Goal: Navigation & Orientation: Understand site structure

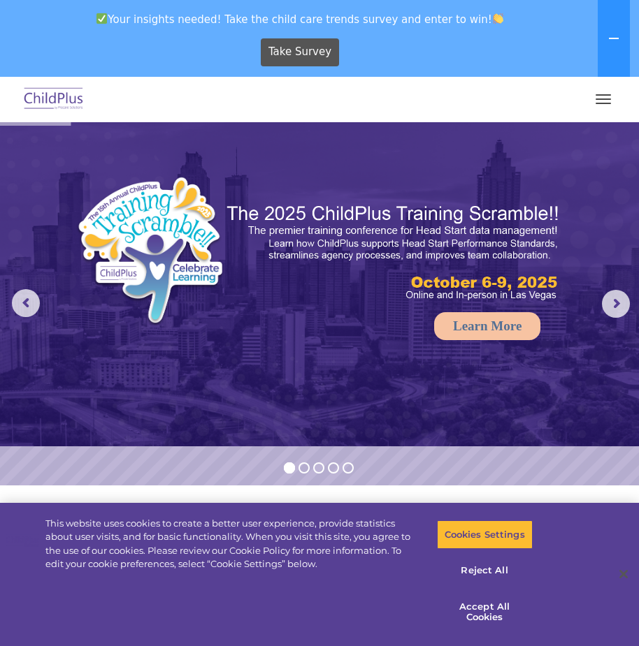
select select "MEDIUM"
click at [625, 317] on rs-arrow at bounding box center [616, 304] width 28 height 28
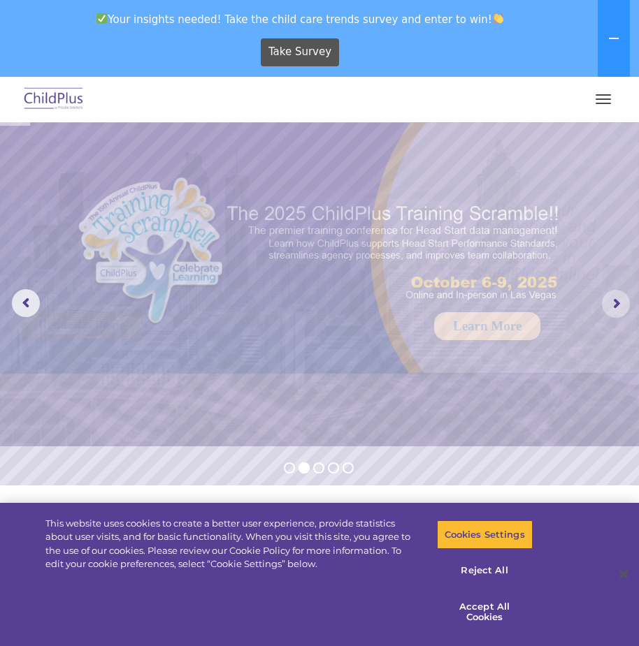
click at [625, 317] on rs-arrow at bounding box center [616, 304] width 28 height 28
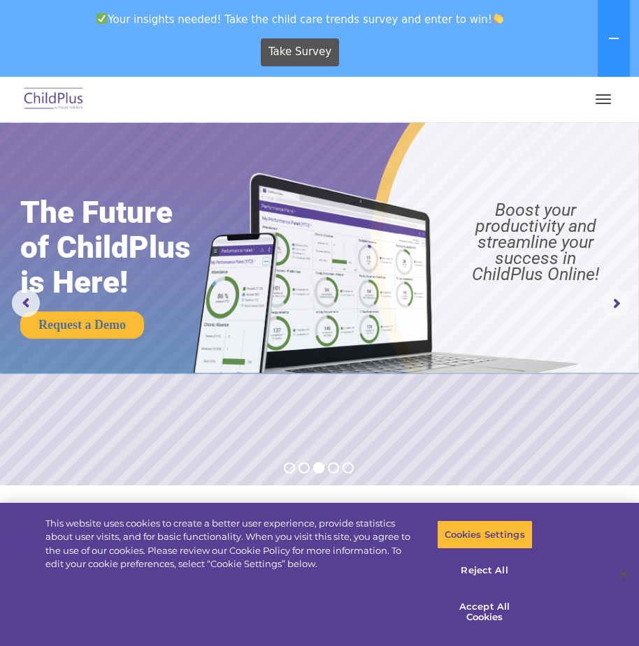
click at [625, 317] on rs-arrow at bounding box center [616, 304] width 28 height 28
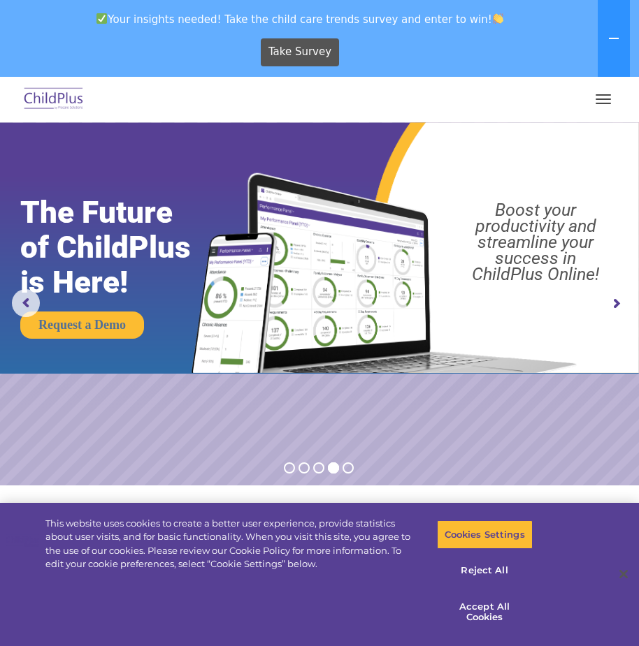
click at [625, 317] on rs-arrow at bounding box center [616, 304] width 28 height 28
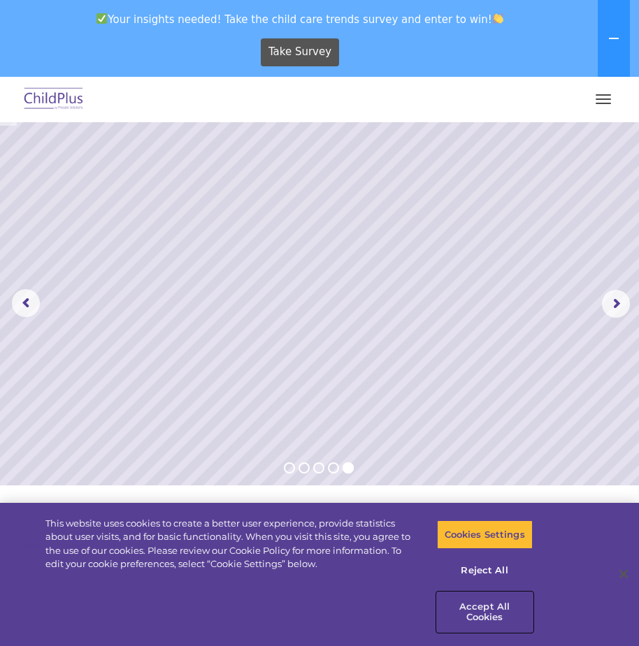
click at [491, 617] on button "Accept All Cookies" at bounding box center [485, 612] width 96 height 40
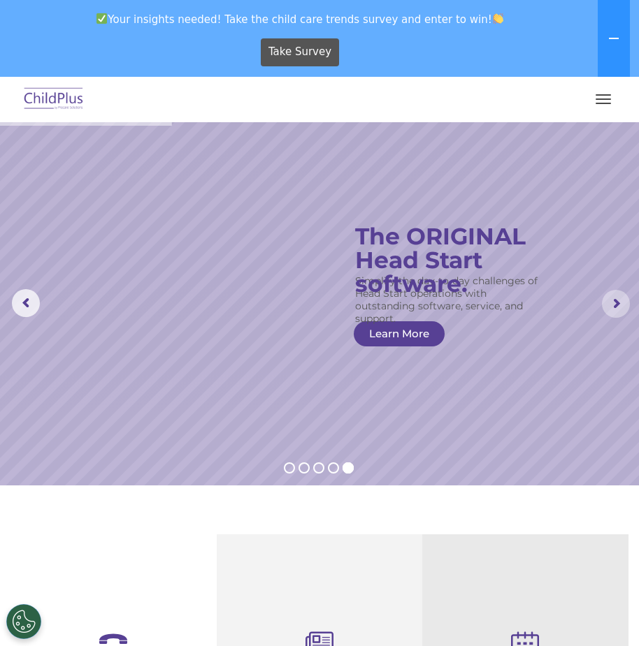
click at [611, 294] on rs-arrow at bounding box center [616, 304] width 28 height 28
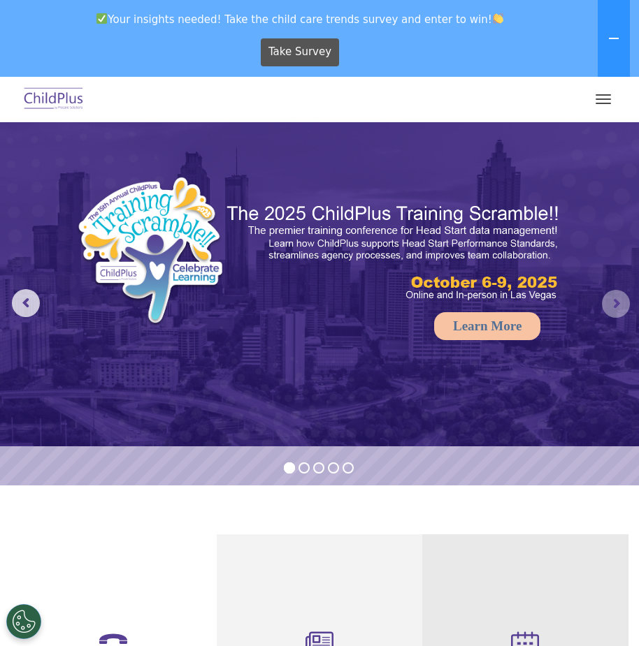
click at [611, 294] on rs-arrow at bounding box center [616, 304] width 28 height 28
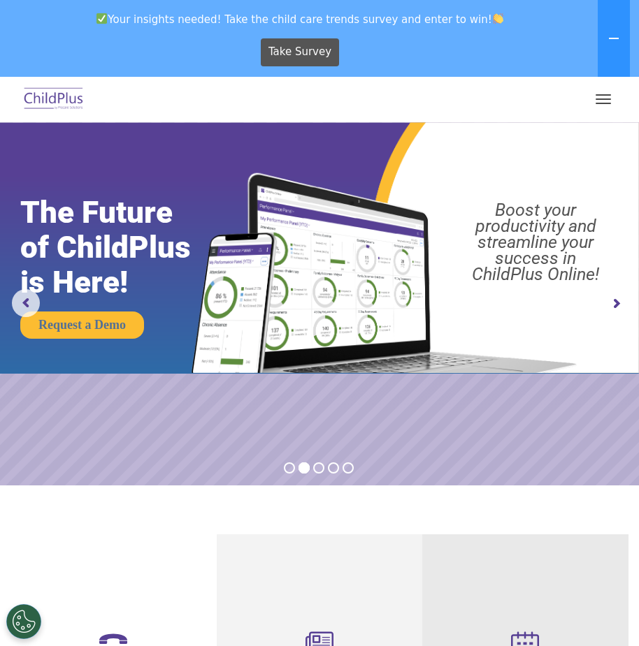
click at [611, 294] on rs-arrow at bounding box center [616, 304] width 28 height 28
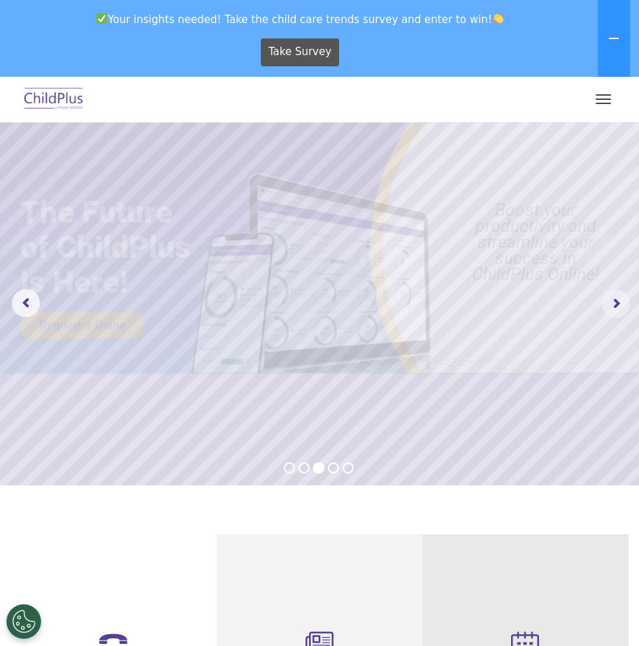
click at [611, 294] on rs-arrow at bounding box center [616, 304] width 28 height 28
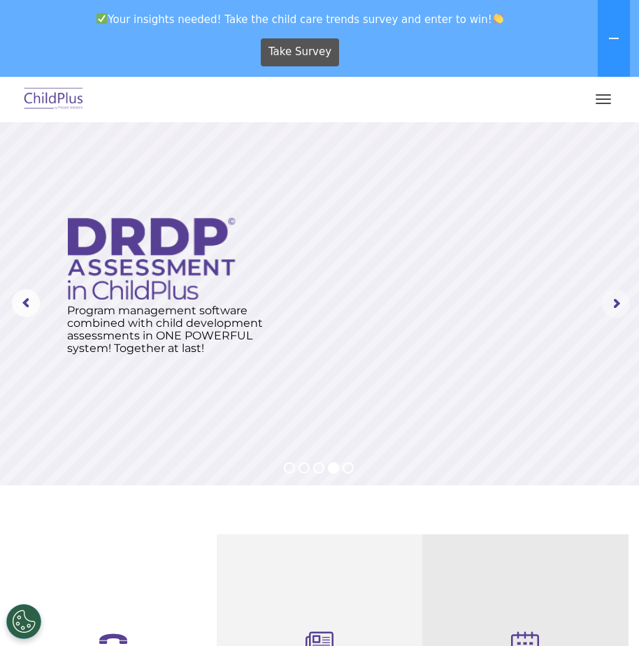
click at [611, 294] on rs-arrow at bounding box center [616, 304] width 28 height 28
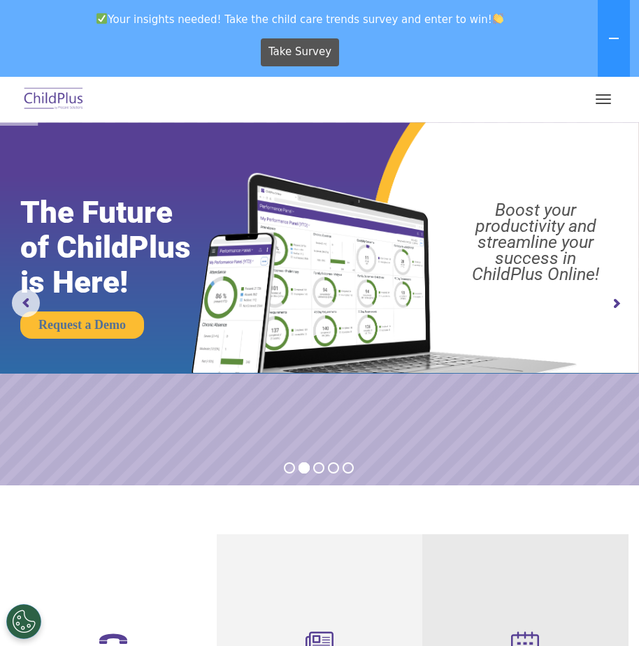
click at [611, 294] on rs-arrow at bounding box center [616, 304] width 28 height 28
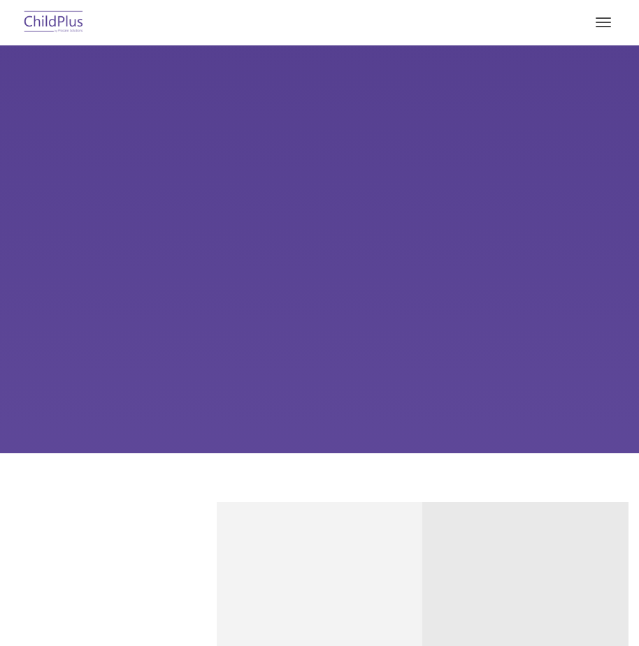
type input ""
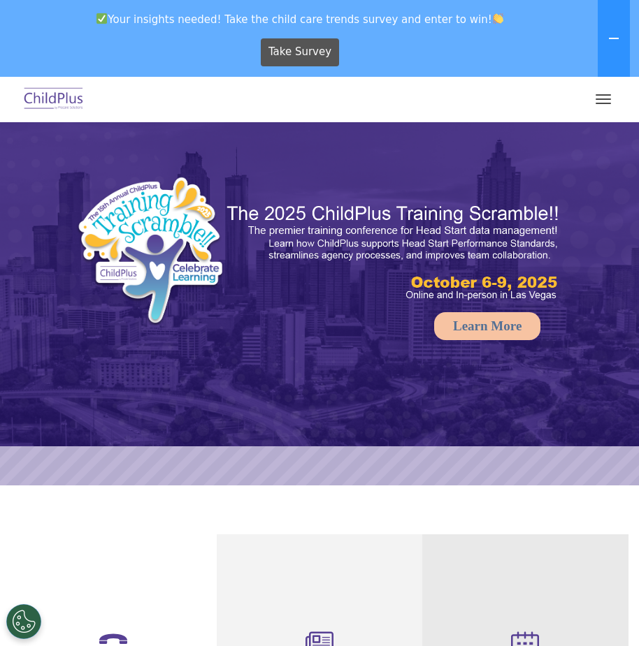
select select "MEDIUM"
click at [604, 94] on span "button" at bounding box center [602, 94] width 15 height 1
